Goal: Information Seeking & Learning: Understand process/instructions

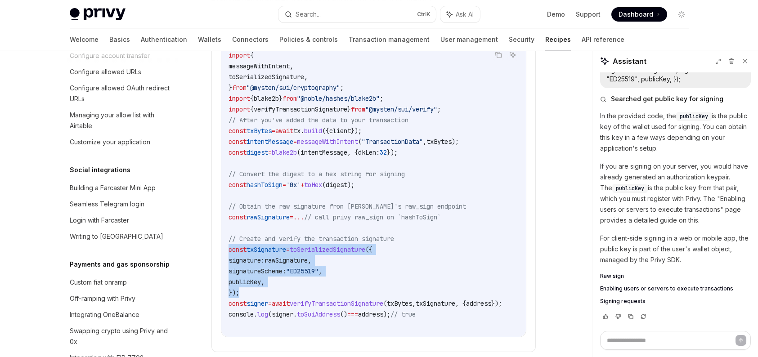
scroll to position [595, 0]
click at [132, 209] on div "Seamless Telegram login" at bounding box center [107, 203] width 75 height 11
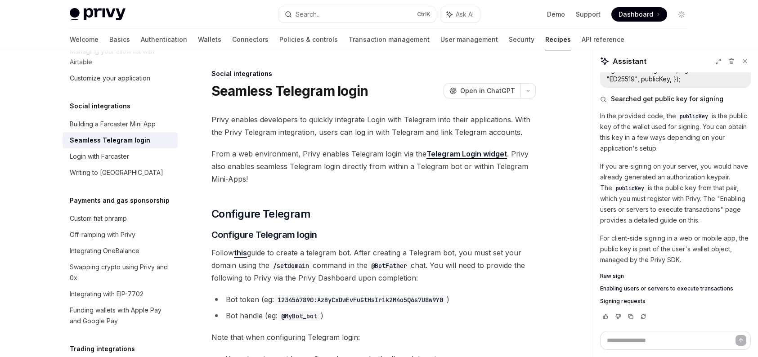
scroll to position [621, 0]
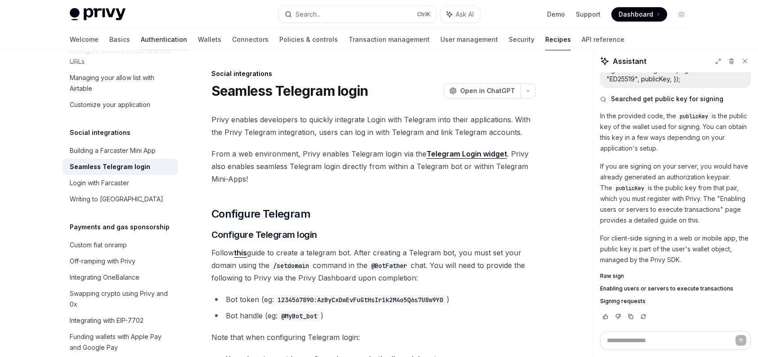
click at [141, 41] on link "Authentication" at bounding box center [164, 40] width 46 height 22
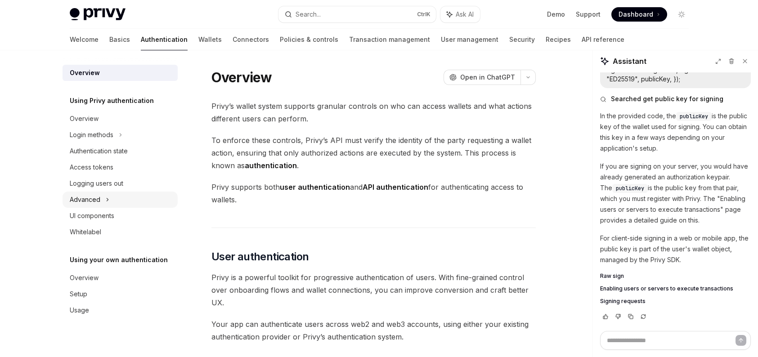
click at [107, 204] on icon at bounding box center [108, 199] width 4 height 11
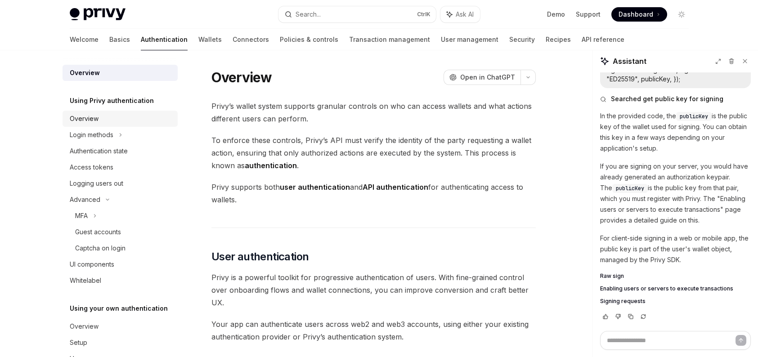
click at [134, 126] on link "Overview" at bounding box center [120, 119] width 115 height 16
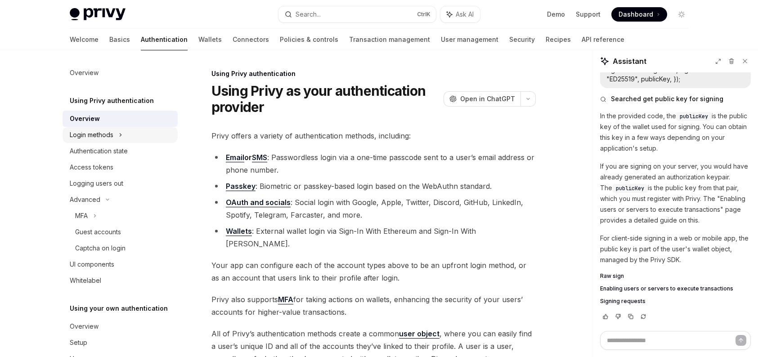
click at [120, 134] on icon at bounding box center [121, 135] width 4 height 11
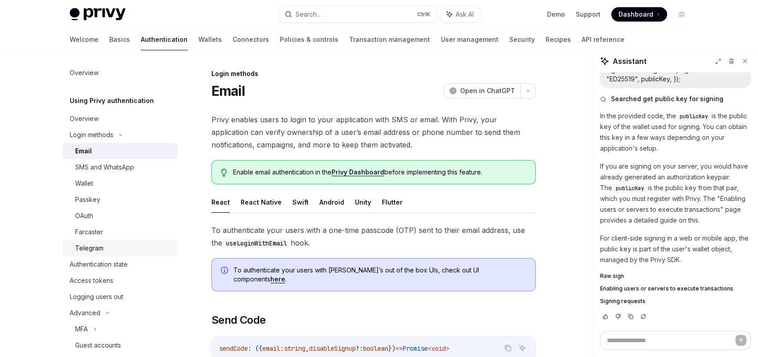
click at [97, 251] on div "Telegram" at bounding box center [89, 248] width 28 height 11
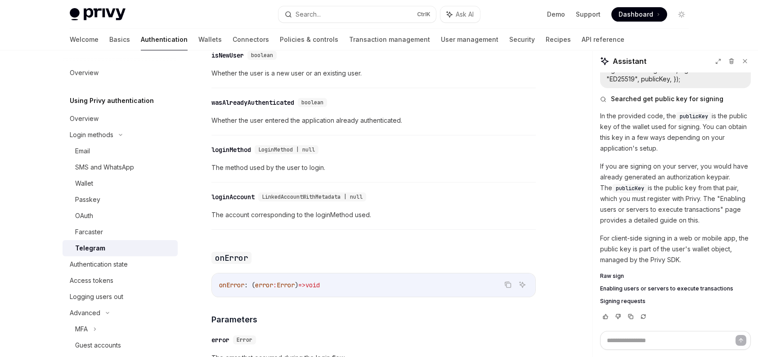
scroll to position [1169, 0]
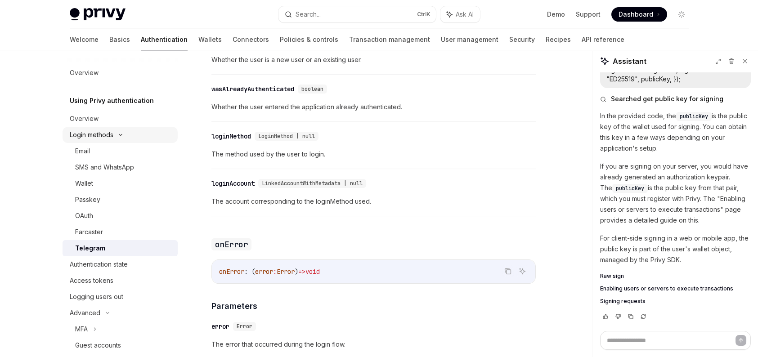
click at [121, 134] on icon at bounding box center [120, 135] width 11 height 4
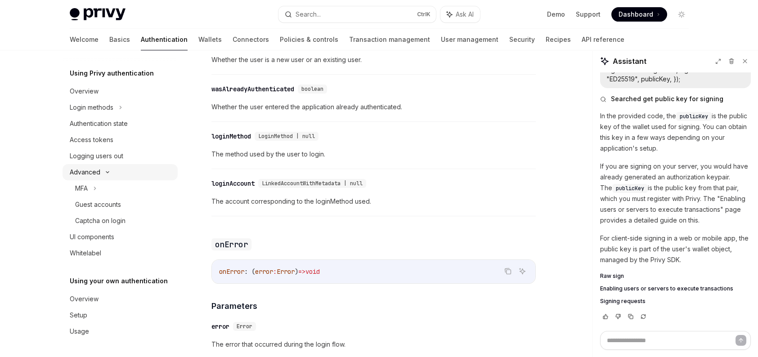
scroll to position [0, 0]
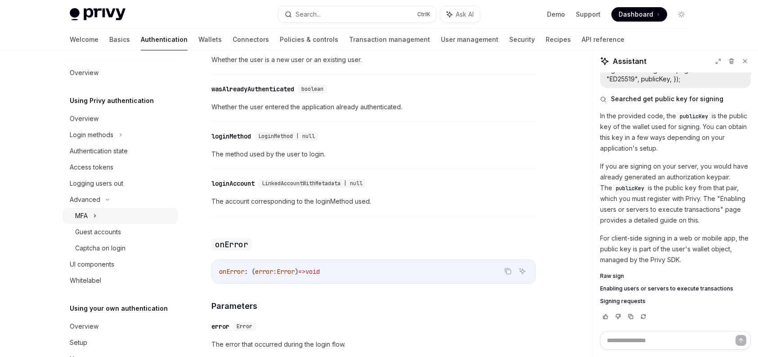
click at [101, 209] on div "MFA" at bounding box center [120, 216] width 115 height 16
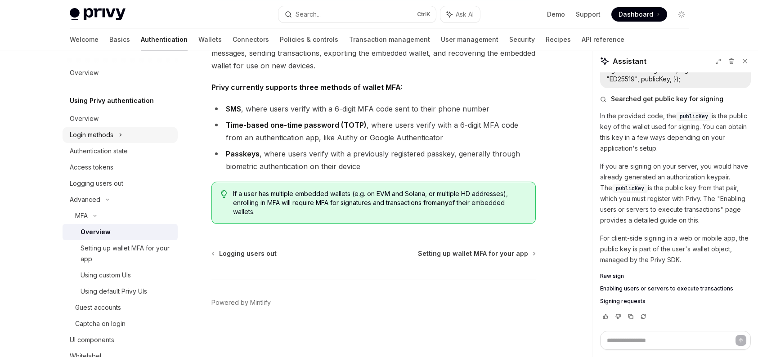
click at [117, 130] on div "Login methods" at bounding box center [120, 135] width 115 height 16
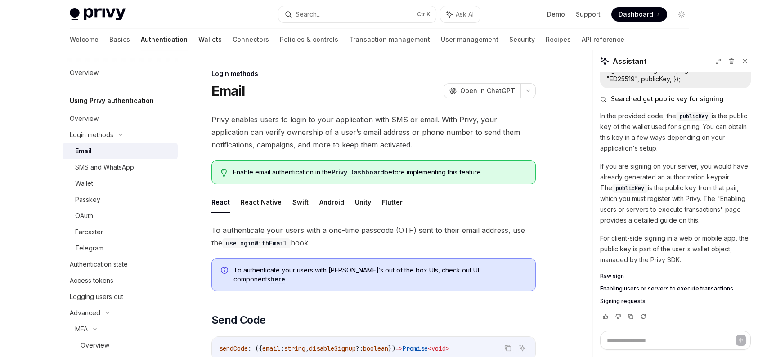
click at [198, 38] on link "Wallets" at bounding box center [209, 40] width 23 height 22
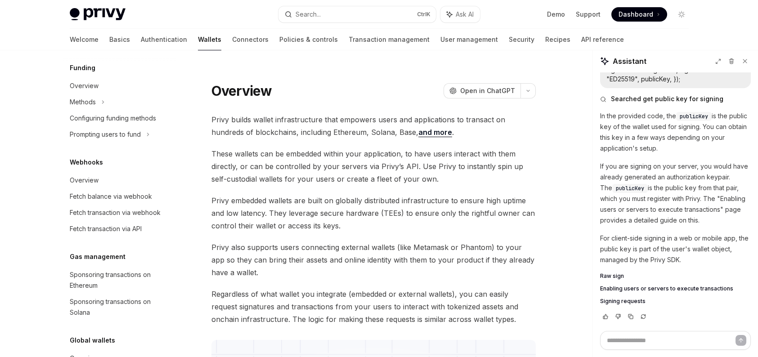
scroll to position [405, 0]
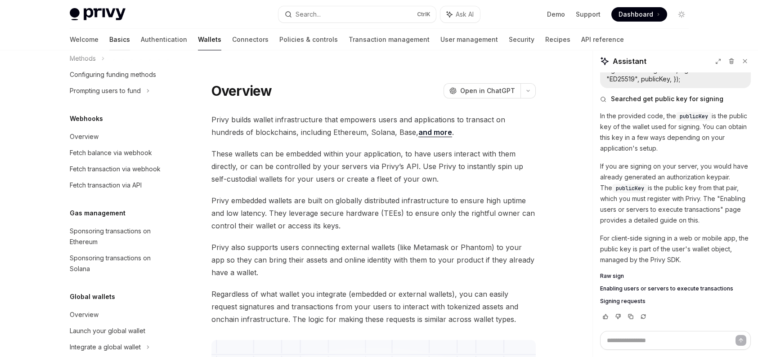
click at [109, 40] on link "Basics" at bounding box center [119, 40] width 21 height 22
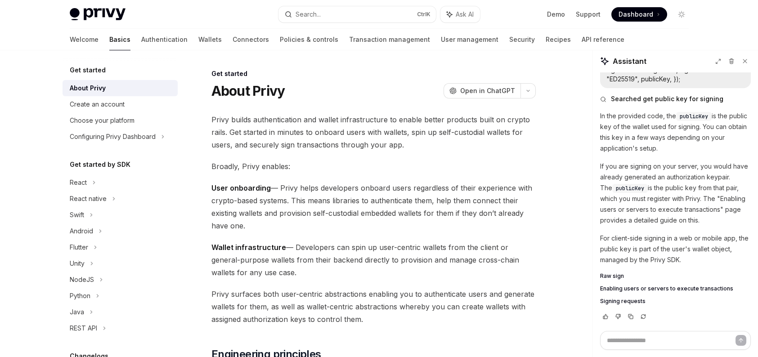
click at [177, 137] on div "Get started About Privy Create an account Choose your platform Configuring Priv…" at bounding box center [128, 203] width 130 height 307
click at [161, 141] on icon at bounding box center [163, 136] width 4 height 11
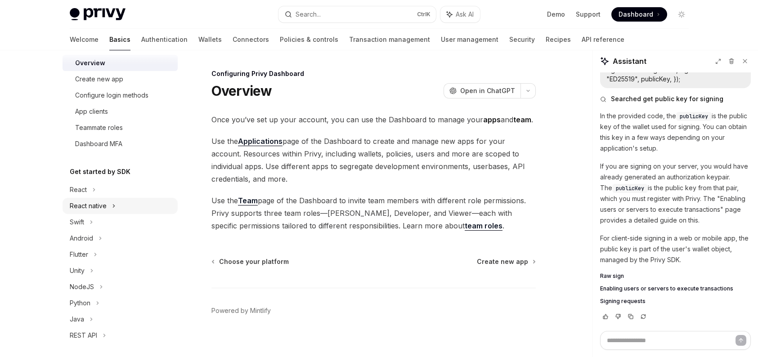
scroll to position [135, 0]
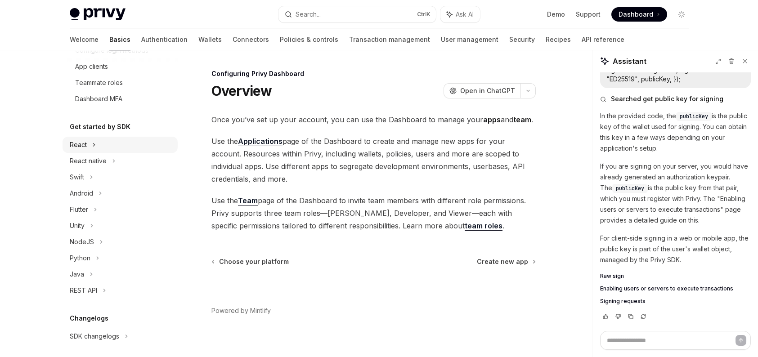
click at [102, 148] on div "React" at bounding box center [120, 145] width 115 height 16
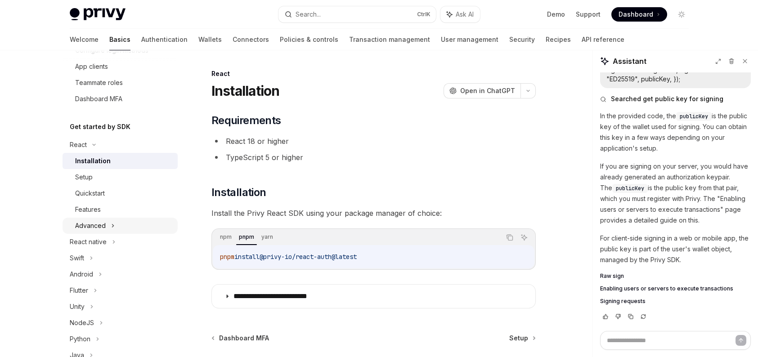
click at [105, 221] on div "Advanced" at bounding box center [120, 226] width 115 height 16
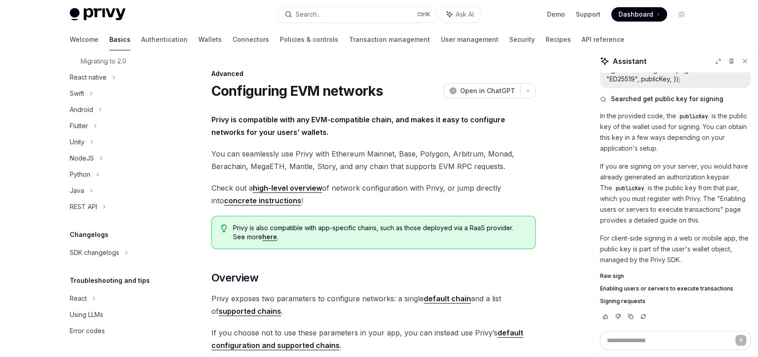
scroll to position [391, 0]
click at [141, 38] on link "Authentication" at bounding box center [164, 40] width 46 height 22
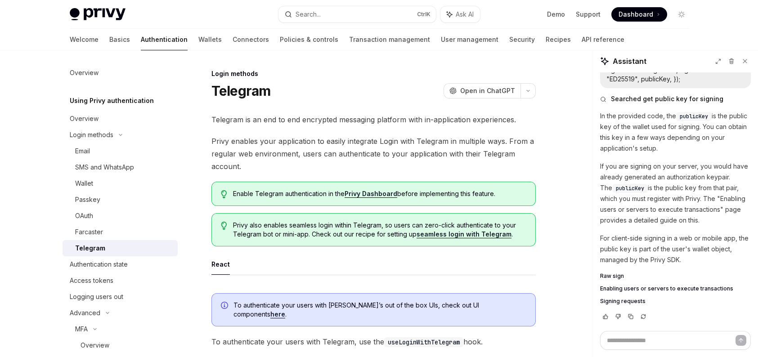
click at [475, 233] on link "seamless login with Telegram" at bounding box center [463, 234] width 95 height 8
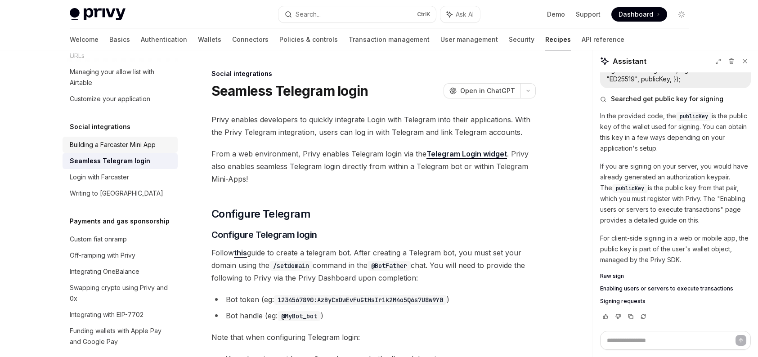
scroll to position [582, 0]
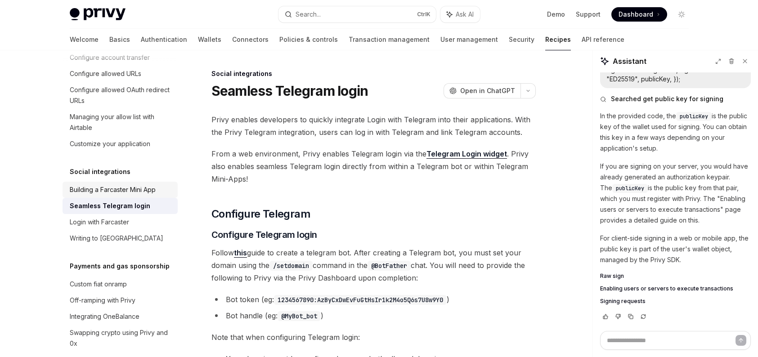
click at [144, 195] on div "Building a Farcaster Mini App" at bounding box center [113, 189] width 86 height 11
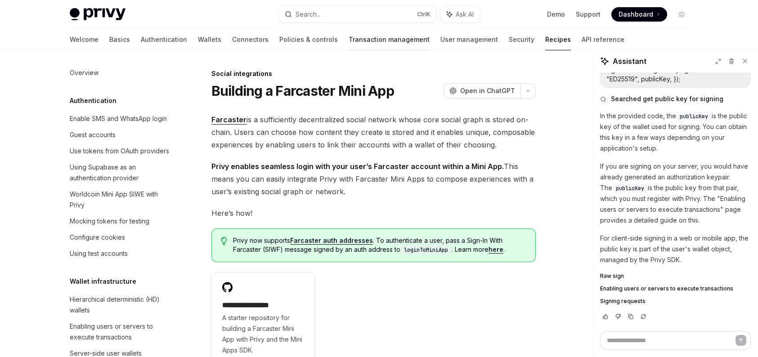
click at [349, 46] on link "Transaction management" at bounding box center [389, 40] width 81 height 22
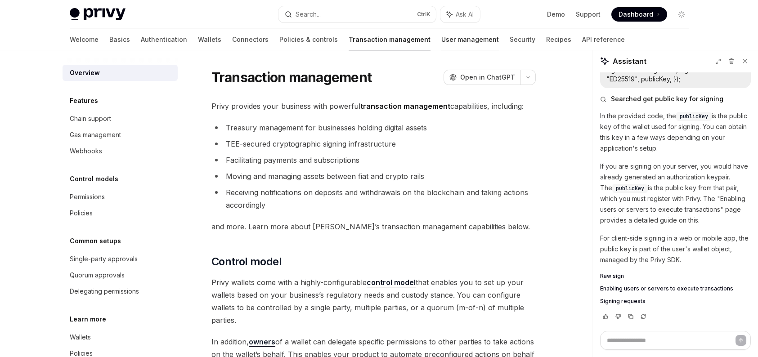
click at [441, 37] on link "User management" at bounding box center [470, 40] width 58 height 22
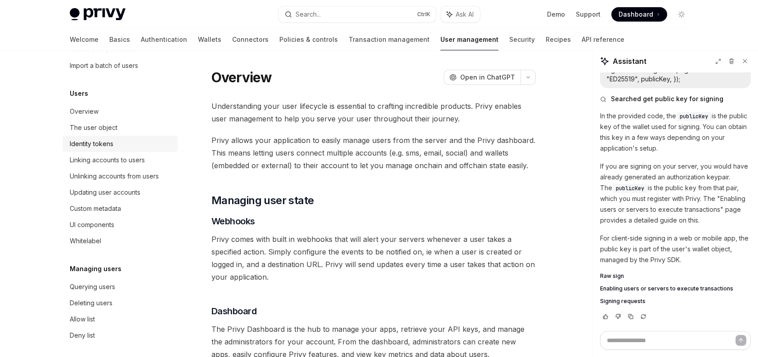
scroll to position [90, 0]
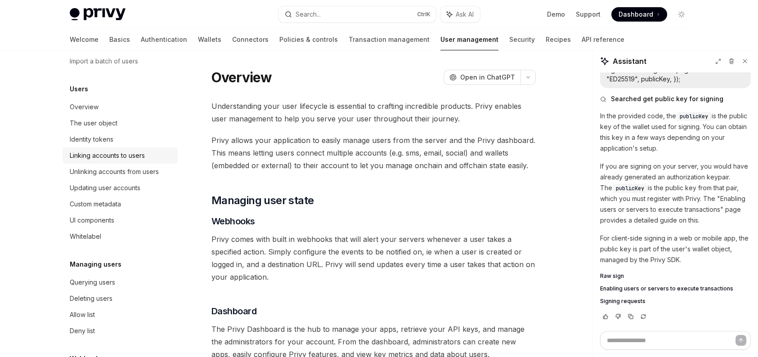
click at [126, 148] on link "Linking accounts to users" at bounding box center [120, 156] width 115 height 16
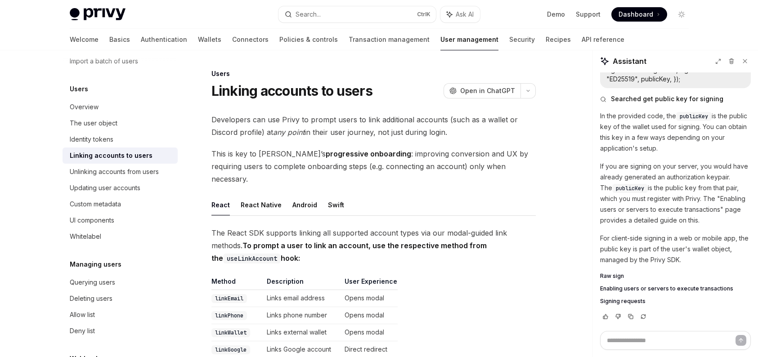
click at [124, 155] on div "Linking accounts to users" at bounding box center [111, 155] width 83 height 11
click at [122, 160] on div "Linking accounts to users" at bounding box center [111, 155] width 83 height 11
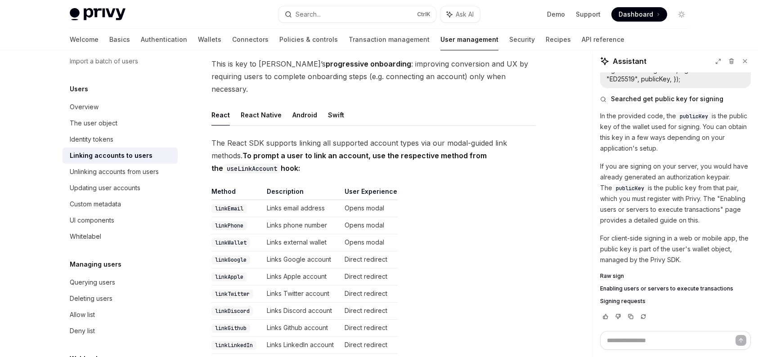
scroll to position [225, 0]
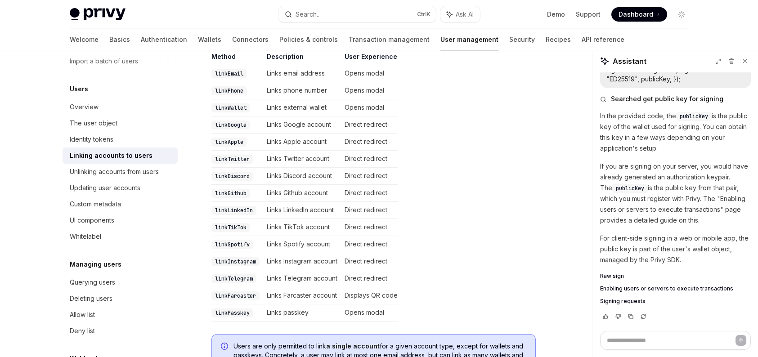
click at [248, 274] on code "linkTelegram" at bounding box center [233, 278] width 45 height 9
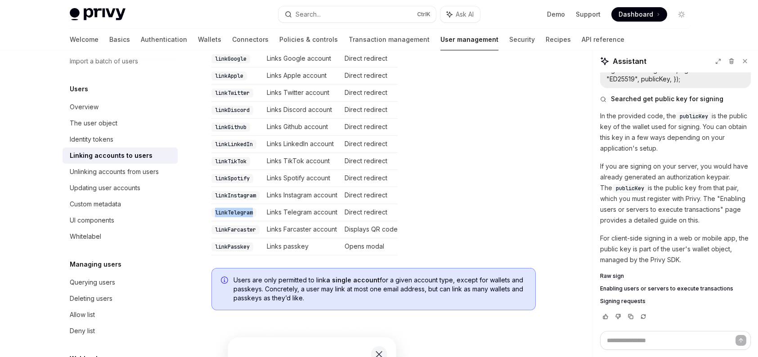
scroll to position [450, 0]
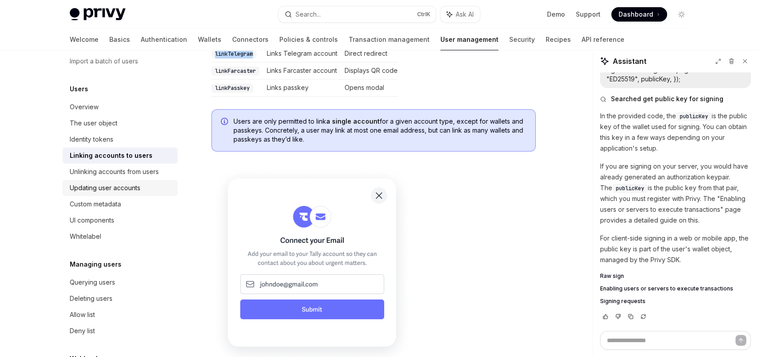
click at [114, 192] on div "Updating user accounts" at bounding box center [105, 188] width 71 height 11
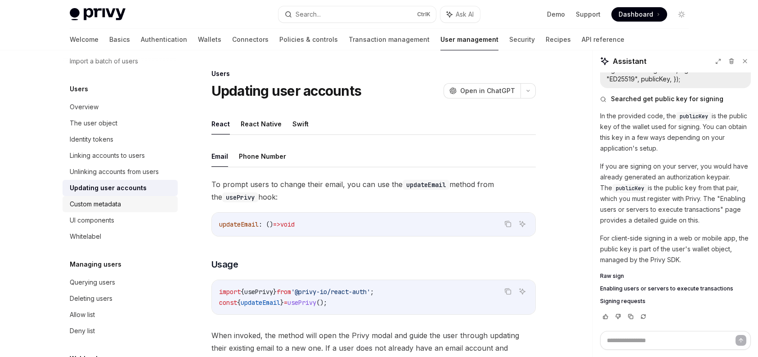
click at [118, 204] on div "Custom metadata" at bounding box center [95, 204] width 51 height 11
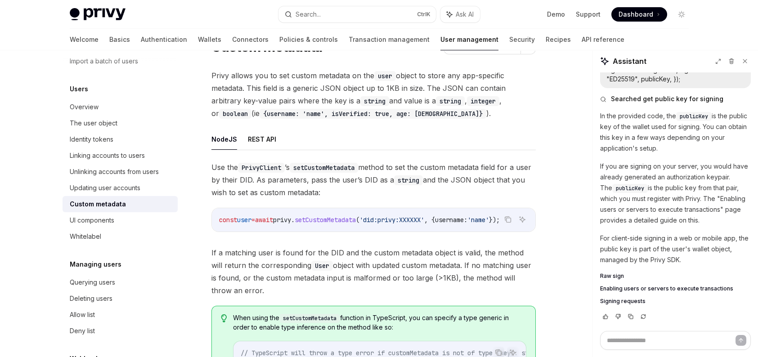
scroll to position [90, 0]
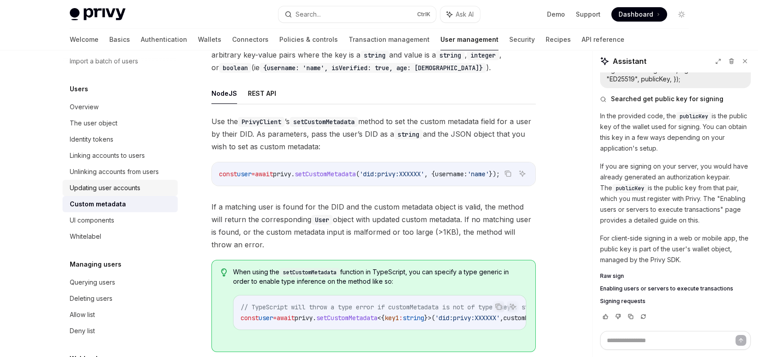
click at [126, 184] on div "Updating user accounts" at bounding box center [105, 188] width 71 height 11
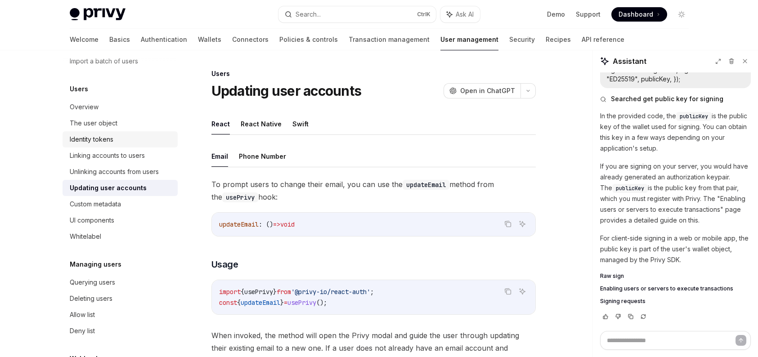
click at [128, 136] on div "Identity tokens" at bounding box center [121, 139] width 103 height 11
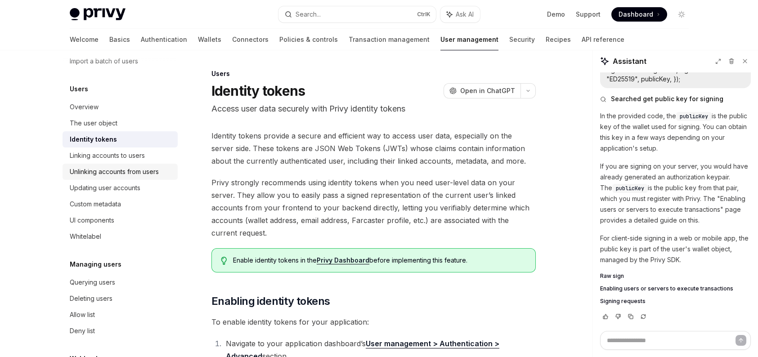
click at [135, 175] on div "Unlinking accounts from users" at bounding box center [114, 171] width 89 height 11
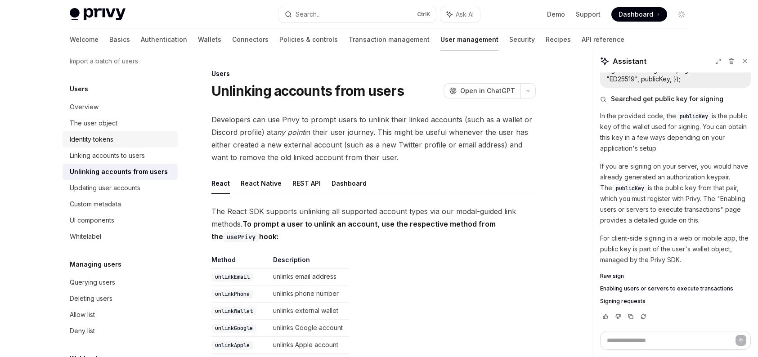
click at [141, 145] on link "Identity tokens" at bounding box center [120, 139] width 115 height 16
click at [134, 159] on div "Linking accounts to users" at bounding box center [107, 155] width 75 height 11
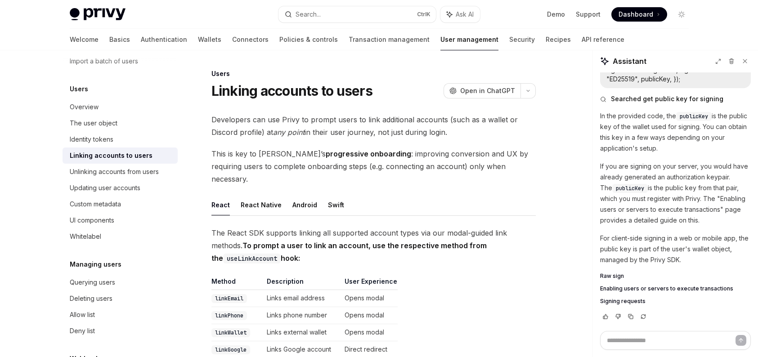
click at [134, 159] on div "Linking accounts to users" at bounding box center [111, 155] width 83 height 11
type textarea "*"
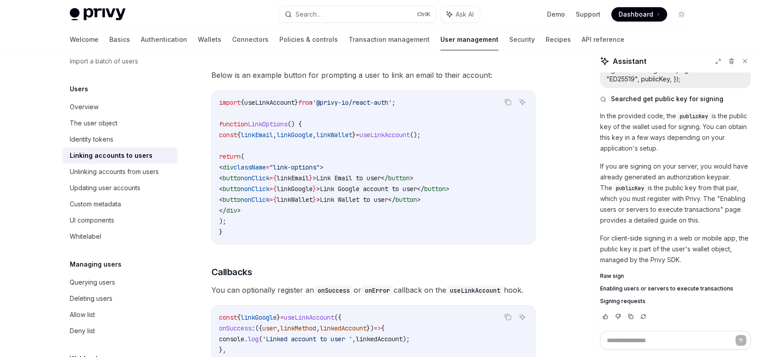
scroll to position [765, 0]
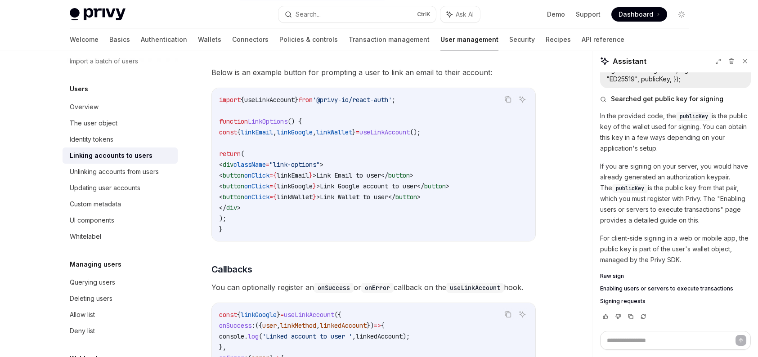
click at [360, 96] on span "'@privy-io/react-auth'" at bounding box center [352, 100] width 79 height 8
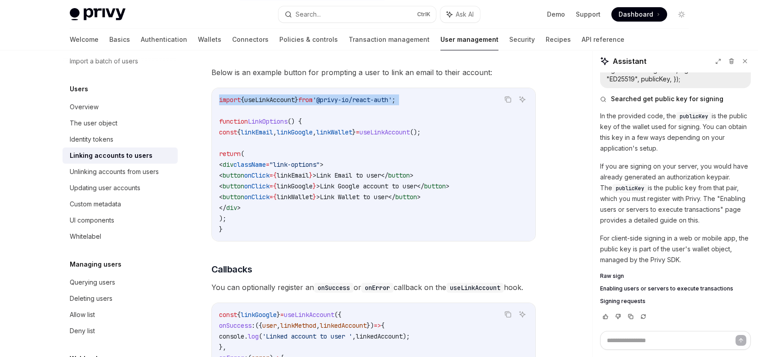
click at [360, 96] on span "'@privy-io/react-auth'" at bounding box center [352, 100] width 79 height 8
copy code "import { useLinkAccount } from '@privy-io/react-auth' ;"
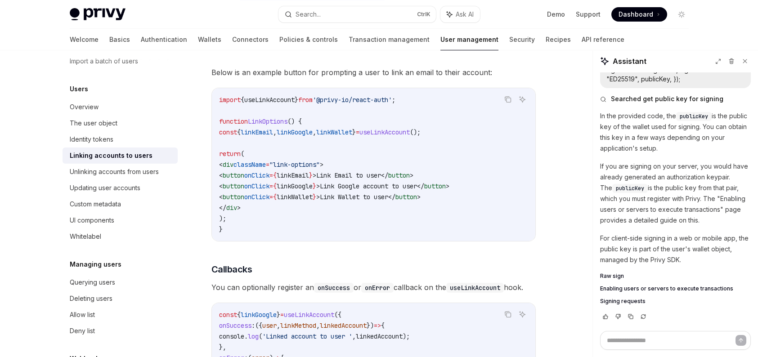
click at [273, 128] on span "linkEmail" at bounding box center [257, 132] width 32 height 8
copy code "const { linkEmail , linkGoogle , linkWallet } = useLinkAccount ();"
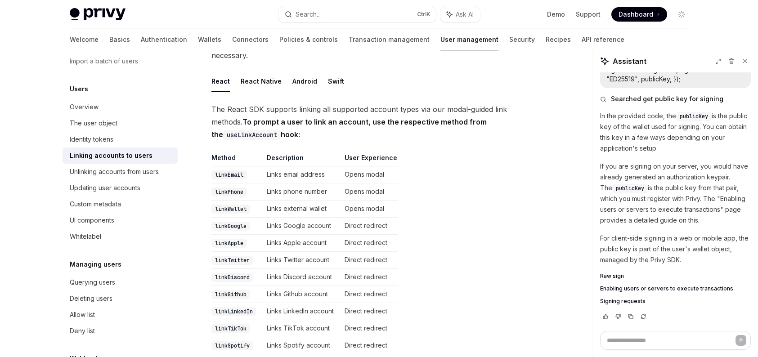
scroll to position [225, 0]
